Goal: Communication & Community: Connect with others

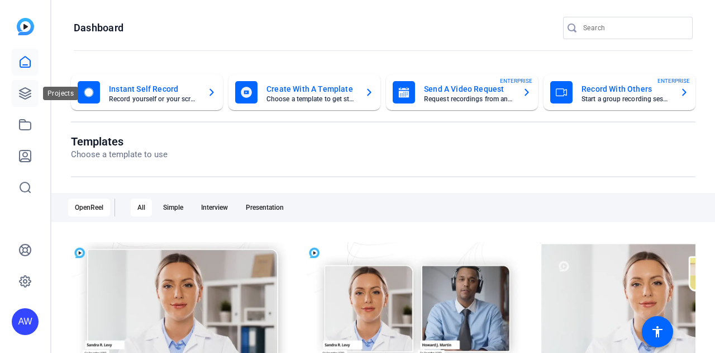
click at [21, 96] on icon at bounding box center [24, 93] width 13 height 13
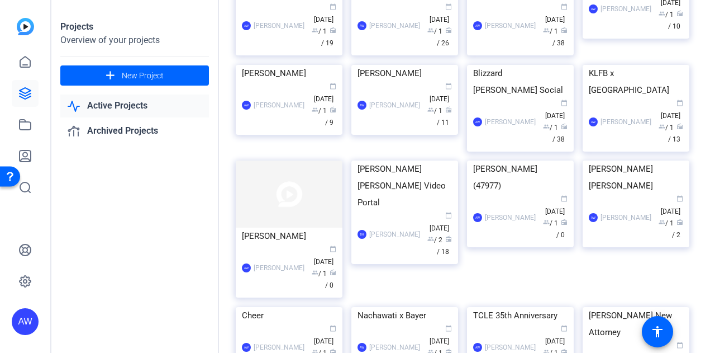
scroll to position [117, 0]
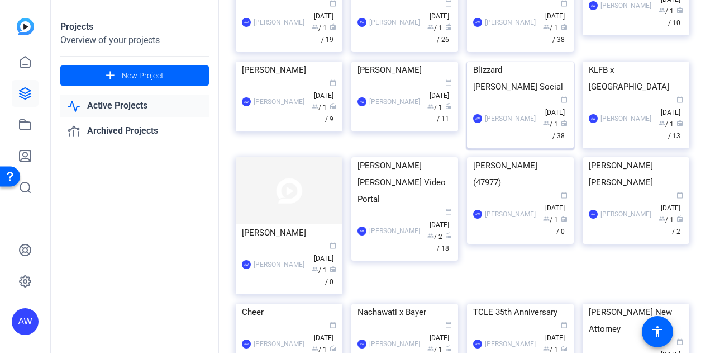
click at [525, 95] on div "Blizzard [PERSON_NAME] Social" at bounding box center [520, 78] width 94 height 34
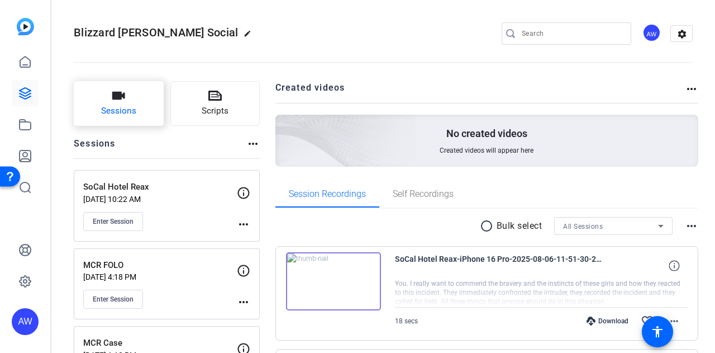
click at [116, 114] on span "Sessions" at bounding box center [118, 111] width 35 height 13
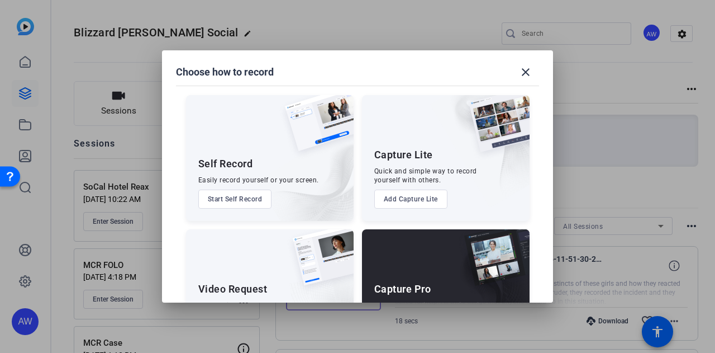
scroll to position [64, 0]
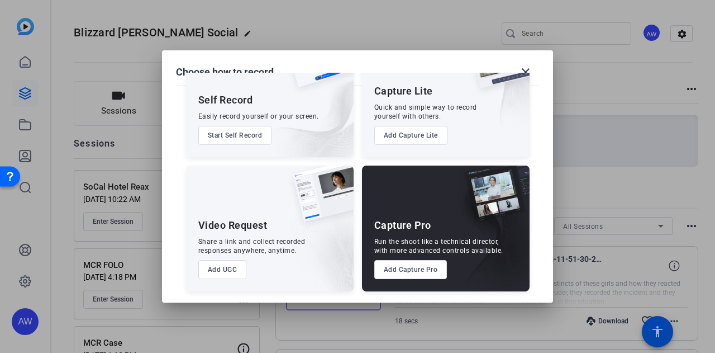
click at [419, 265] on button "Add Capture Pro" at bounding box center [410, 269] width 73 height 19
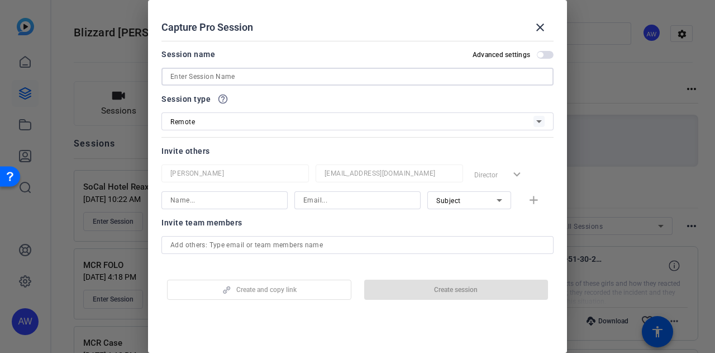
click at [252, 74] on input at bounding box center [357, 76] width 374 height 13
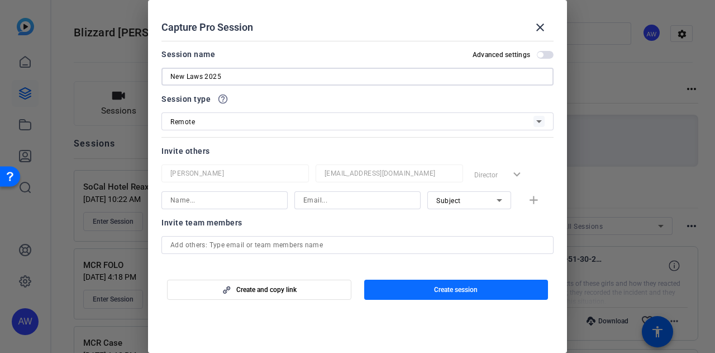
type input "New Laws 2025"
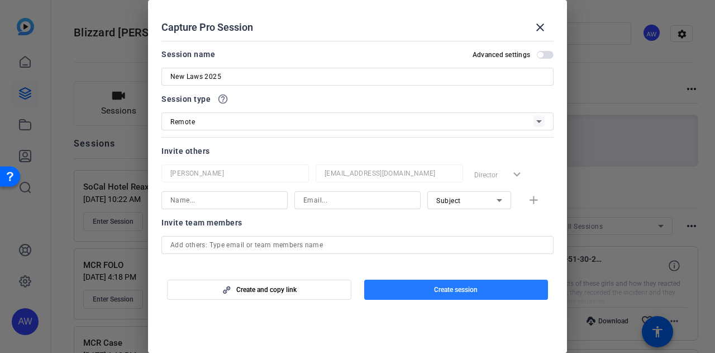
click at [444, 296] on span "button" at bounding box center [456, 289] width 184 height 27
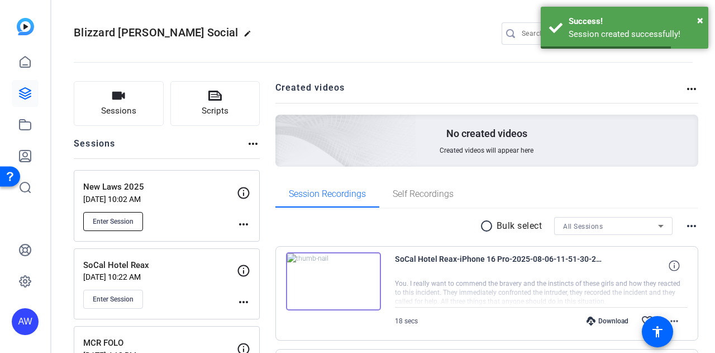
click at [124, 215] on button "Enter Session" at bounding box center [113, 221] width 60 height 19
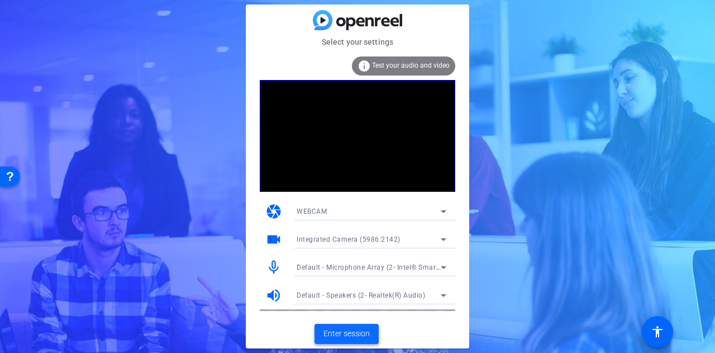
click at [353, 335] on span "Enter session" at bounding box center [347, 334] width 46 height 12
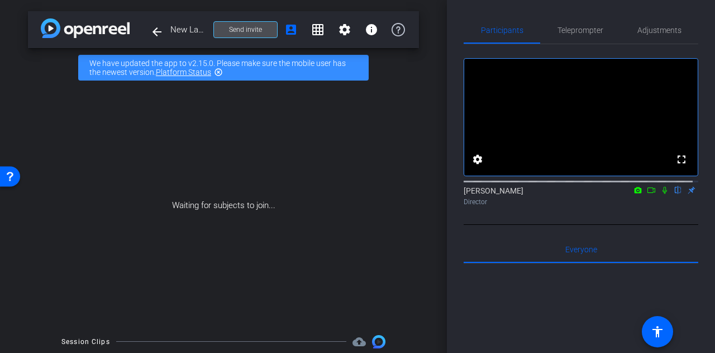
click at [237, 29] on span "Send invite" at bounding box center [245, 29] width 33 height 9
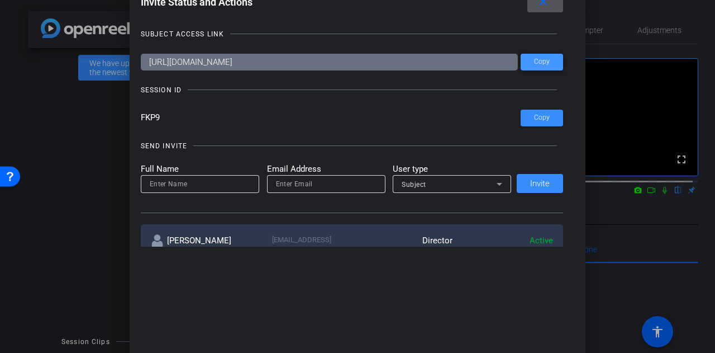
click at [543, 63] on span "Copy" at bounding box center [542, 62] width 16 height 8
click at [550, 3] on mat-icon "close" at bounding box center [544, 2] width 14 height 14
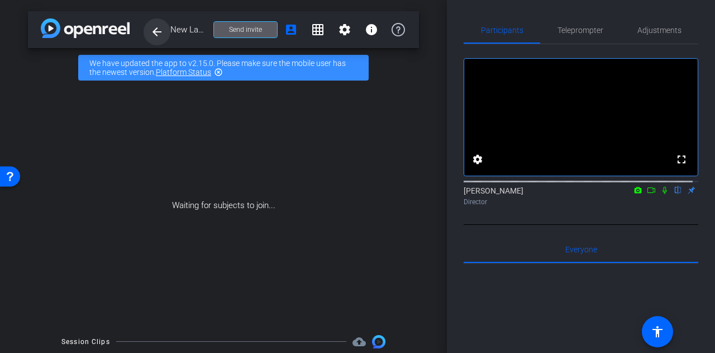
click at [154, 37] on mat-icon "arrow_back" at bounding box center [156, 31] width 13 height 13
